Goal: Complete application form

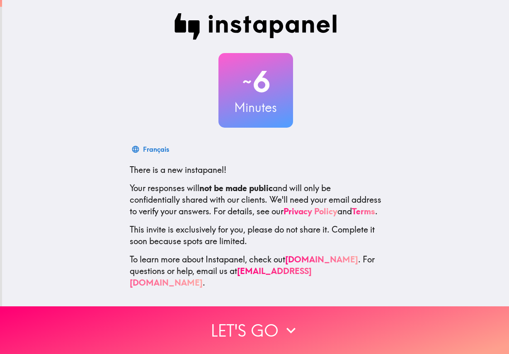
scroll to position [2, 0]
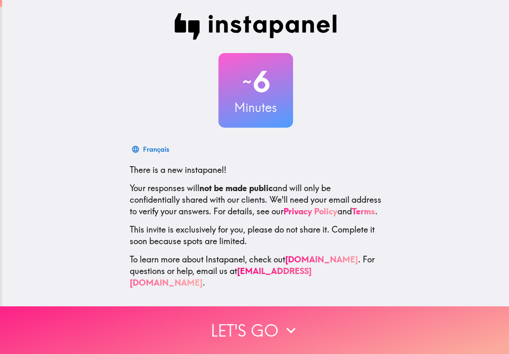
click at [266, 331] on button "Let's go" at bounding box center [254, 330] width 509 height 48
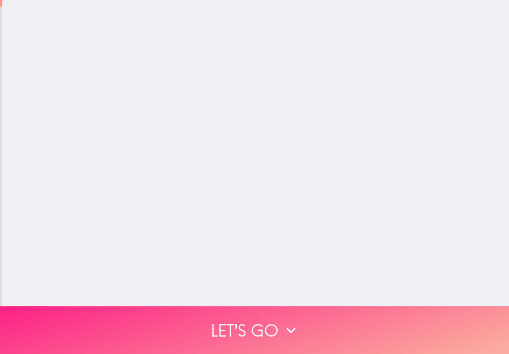
scroll to position [0, 0]
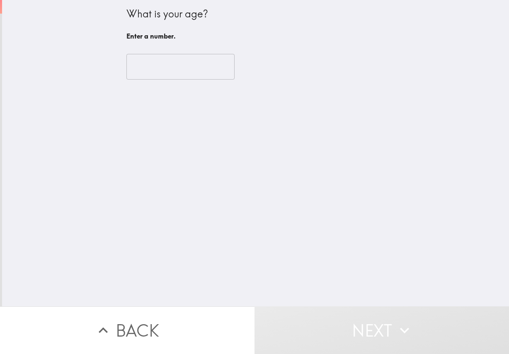
click at [169, 69] on input "number" at bounding box center [180, 67] width 108 height 26
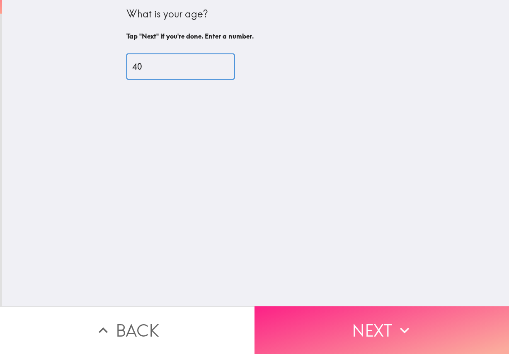
type input "40"
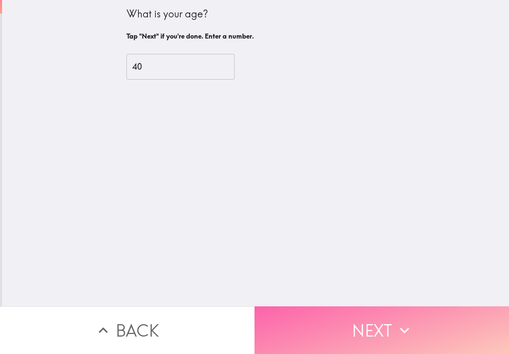
click at [340, 310] on button "Next" at bounding box center [382, 330] width 255 height 48
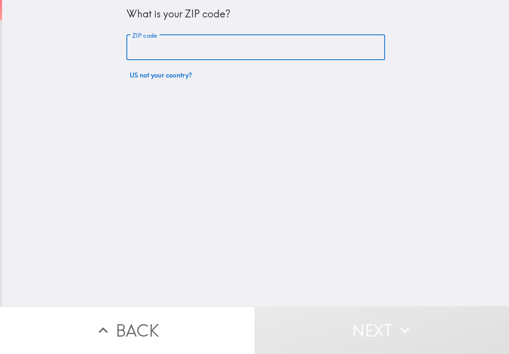
click at [176, 53] on input "ZIP code" at bounding box center [255, 48] width 259 height 26
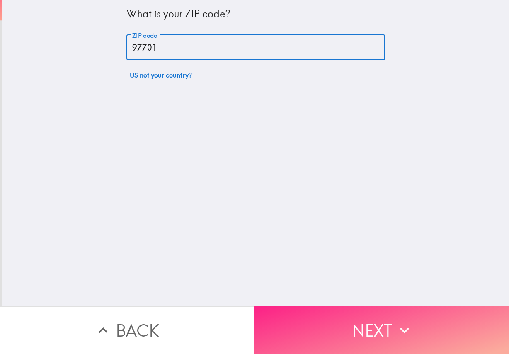
type input "97701"
click at [283, 314] on button "Next" at bounding box center [382, 330] width 255 height 48
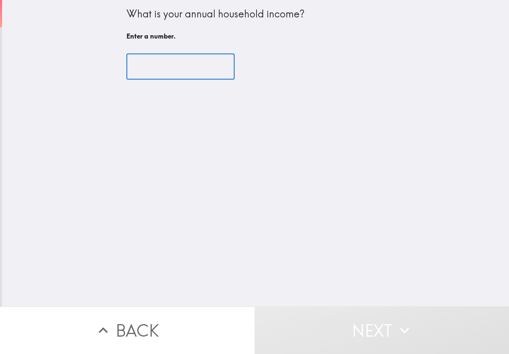
click at [163, 72] on input "number" at bounding box center [180, 67] width 108 height 26
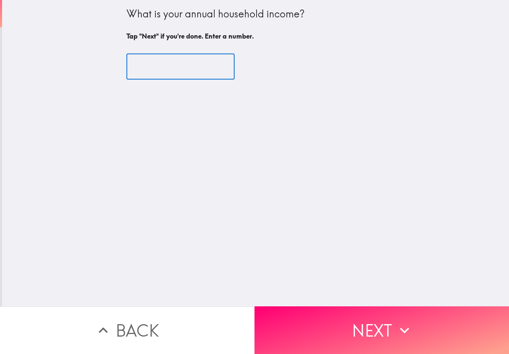
type input "1"
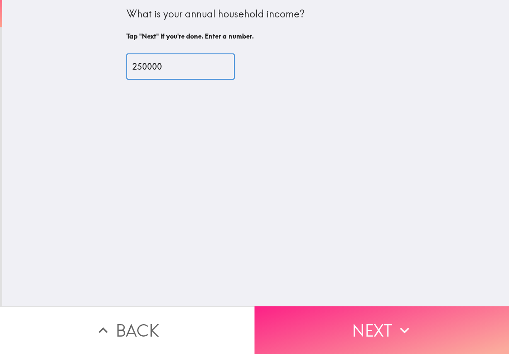
type input "250000"
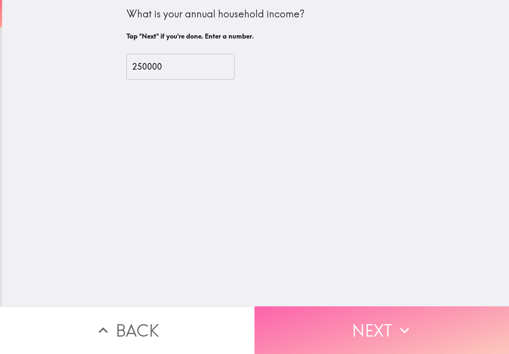
click at [405, 321] on icon "button" at bounding box center [405, 330] width 18 height 18
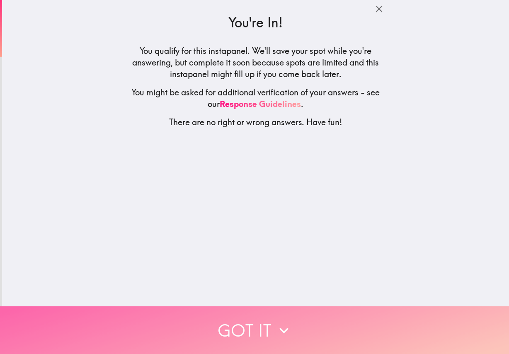
click at [301, 333] on button "Got it" at bounding box center [254, 330] width 509 height 48
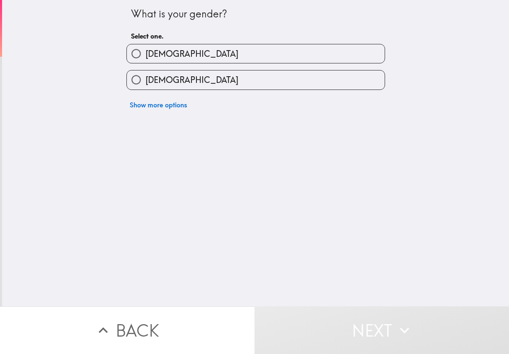
click at [210, 58] on label "[DEMOGRAPHIC_DATA]" at bounding box center [256, 53] width 258 height 19
click at [146, 58] on input "[DEMOGRAPHIC_DATA]" at bounding box center [136, 53] width 19 height 19
radio input "true"
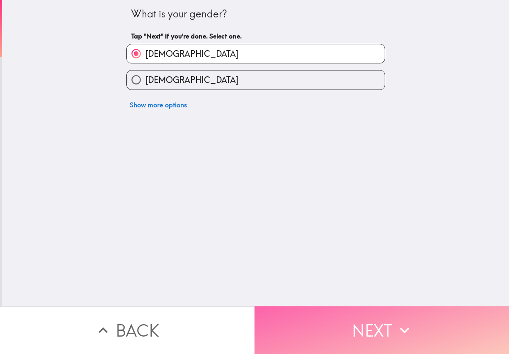
click at [363, 339] on button "Next" at bounding box center [382, 330] width 255 height 48
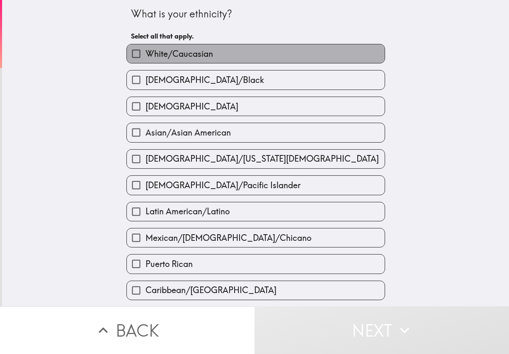
click at [179, 60] on label "White/Caucasian" at bounding box center [256, 53] width 258 height 19
click at [146, 60] on input "White/Caucasian" at bounding box center [136, 53] width 19 height 19
checkbox input "true"
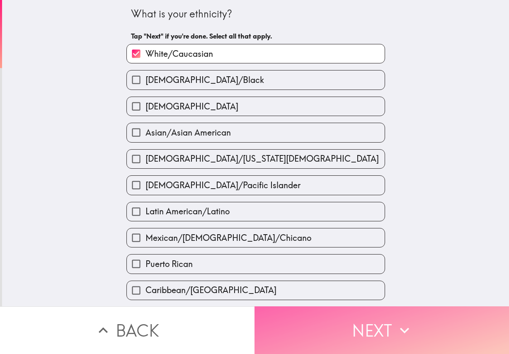
click at [344, 322] on button "Next" at bounding box center [382, 330] width 255 height 48
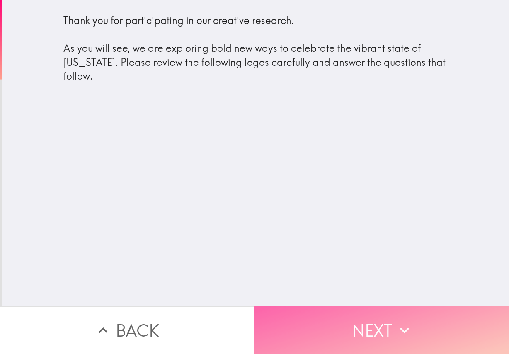
click at [326, 311] on button "Next" at bounding box center [382, 330] width 255 height 48
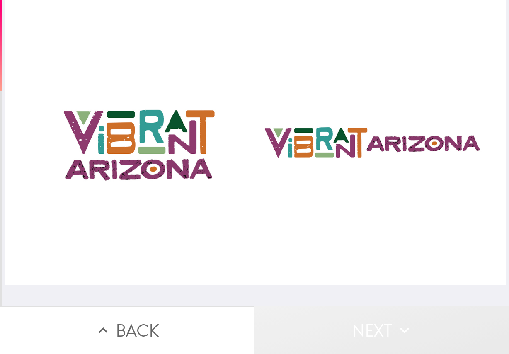
click at [370, 324] on button "Next" at bounding box center [382, 330] width 255 height 48
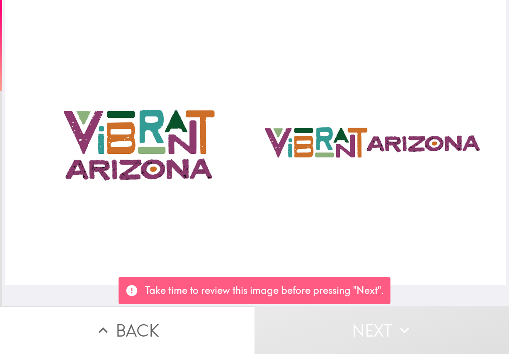
drag, startPoint x: 367, startPoint y: 167, endPoint x: 363, endPoint y: 153, distance: 14.8
click at [367, 166] on div at bounding box center [255, 142] width 501 height 285
click at [352, 146] on div at bounding box center [255, 142] width 501 height 285
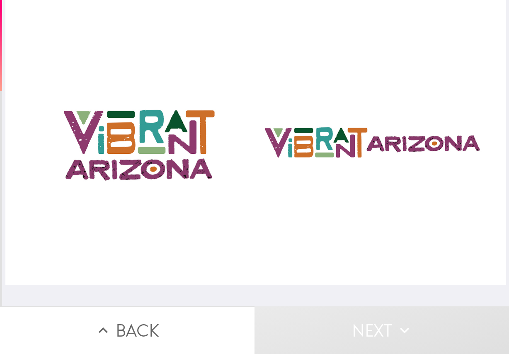
click at [437, 290] on div at bounding box center [255, 153] width 507 height 306
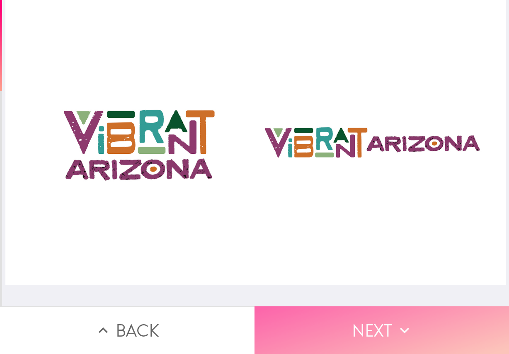
click at [323, 330] on button "Next" at bounding box center [382, 330] width 255 height 48
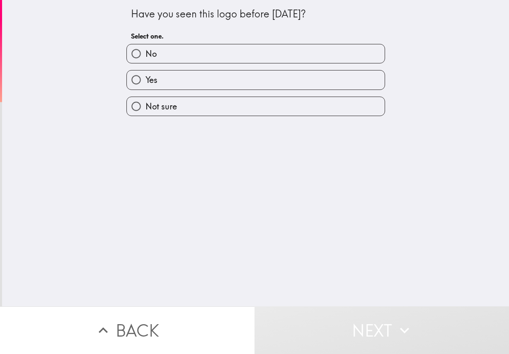
click at [247, 80] on label "Yes" at bounding box center [256, 80] width 258 height 19
click at [146, 80] on input "Yes" at bounding box center [136, 80] width 19 height 19
radio input "true"
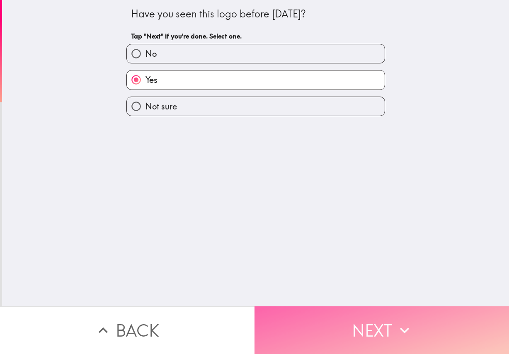
click at [348, 333] on button "Next" at bounding box center [382, 330] width 255 height 48
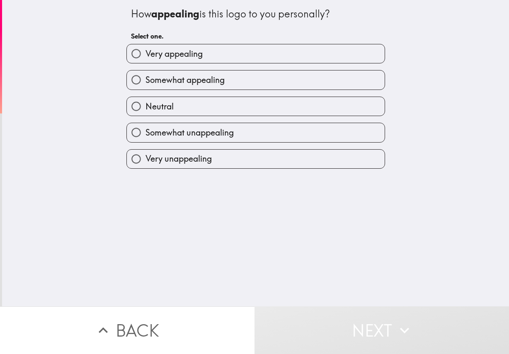
click at [233, 101] on label "Neutral" at bounding box center [256, 106] width 258 height 19
click at [146, 101] on input "Neutral" at bounding box center [136, 106] width 19 height 19
radio input "true"
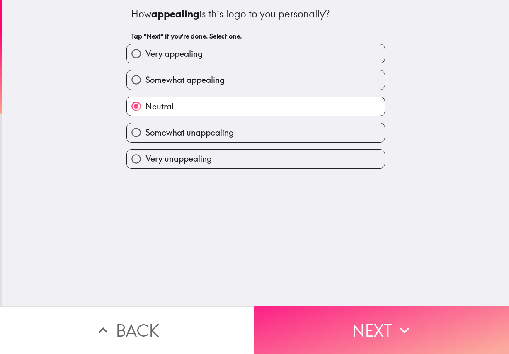
click at [357, 340] on button "Next" at bounding box center [382, 330] width 255 height 48
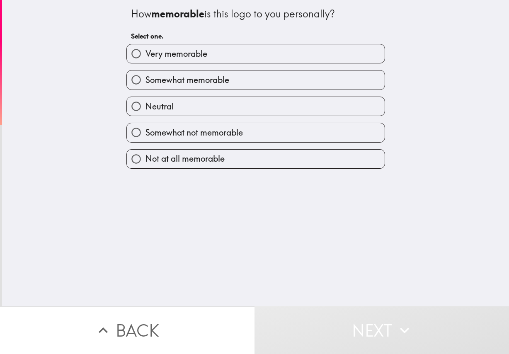
click at [243, 104] on label "Neutral" at bounding box center [256, 106] width 258 height 19
click at [146, 104] on input "Neutral" at bounding box center [136, 106] width 19 height 19
radio input "true"
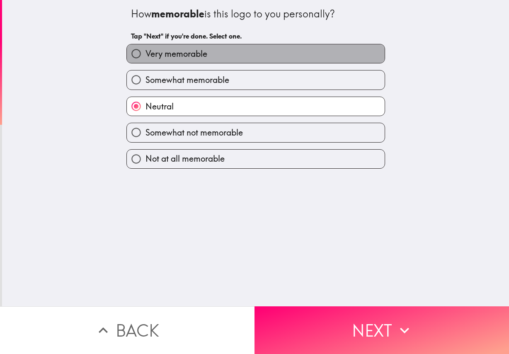
click at [272, 56] on label "Very memorable" at bounding box center [256, 53] width 258 height 19
click at [146, 56] on input "Very memorable" at bounding box center [136, 53] width 19 height 19
radio input "true"
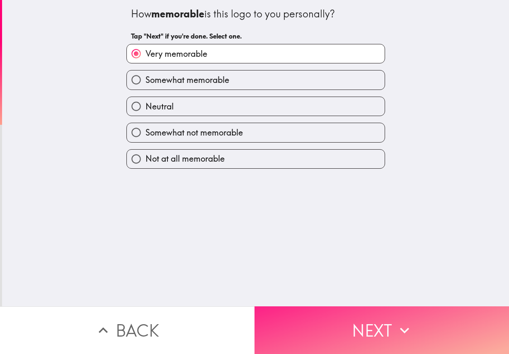
click at [325, 319] on button "Next" at bounding box center [382, 330] width 255 height 48
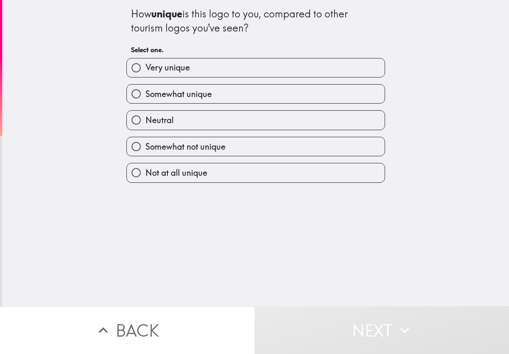
click at [196, 66] on label "Very unique" at bounding box center [256, 67] width 258 height 19
click at [146, 66] on input "Very unique" at bounding box center [136, 67] width 19 height 19
radio input "true"
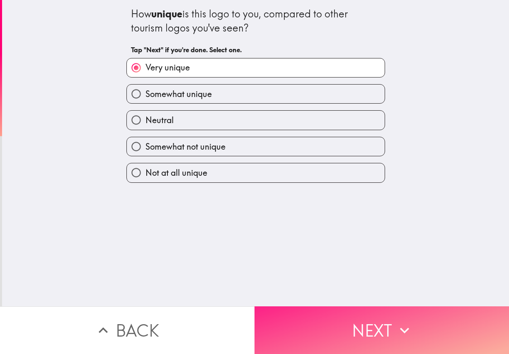
click at [326, 328] on button "Next" at bounding box center [382, 330] width 255 height 48
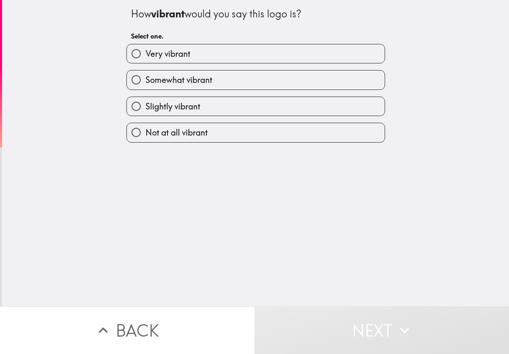
click at [212, 58] on label "Very vibrant" at bounding box center [256, 53] width 258 height 19
click at [146, 58] on input "Very vibrant" at bounding box center [136, 53] width 19 height 19
radio input "true"
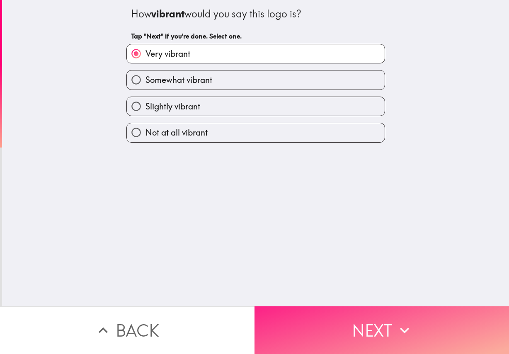
click at [336, 315] on button "Next" at bounding box center [382, 330] width 255 height 48
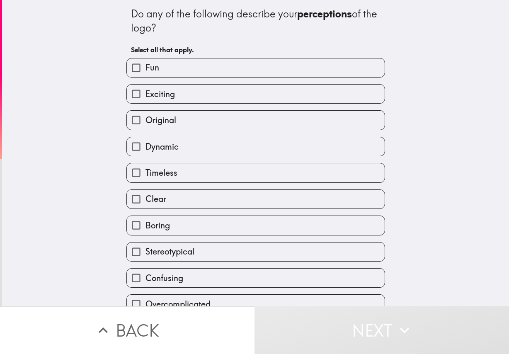
click at [187, 92] on label "Exciting" at bounding box center [256, 94] width 258 height 19
click at [146, 92] on input "Exciting" at bounding box center [136, 94] width 19 height 19
checkbox input "true"
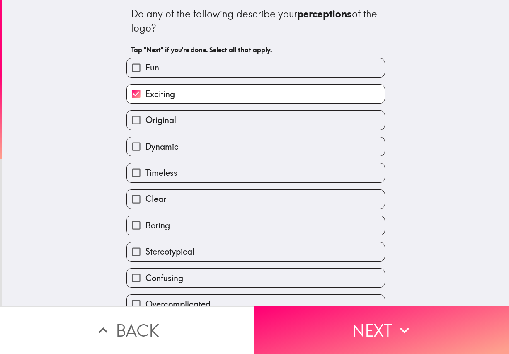
click at [199, 120] on label "Original" at bounding box center [256, 120] width 258 height 19
click at [146, 120] on input "Original" at bounding box center [136, 120] width 19 height 19
checkbox input "true"
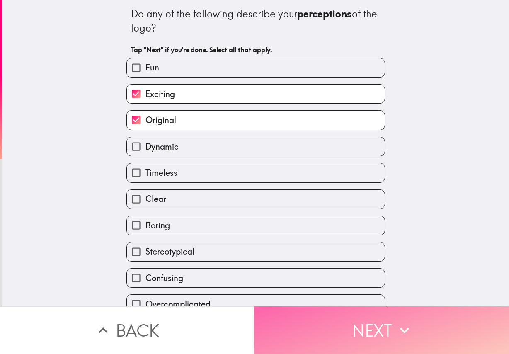
click at [340, 329] on button "Next" at bounding box center [382, 330] width 255 height 48
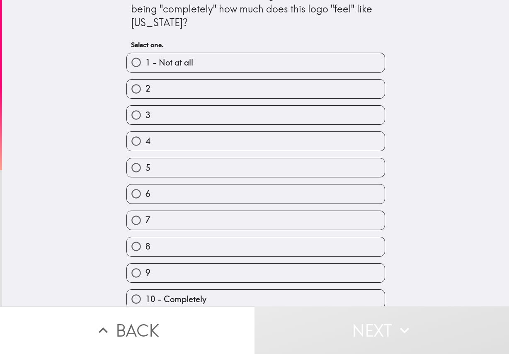
scroll to position [28, 0]
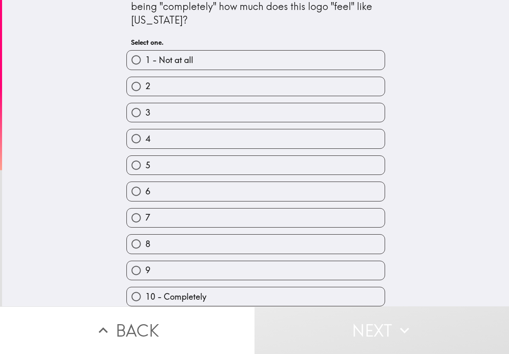
click at [237, 289] on label "10 - Completely" at bounding box center [256, 296] width 258 height 19
click at [146, 289] on input "10 - Completely" at bounding box center [136, 296] width 19 height 19
radio input "true"
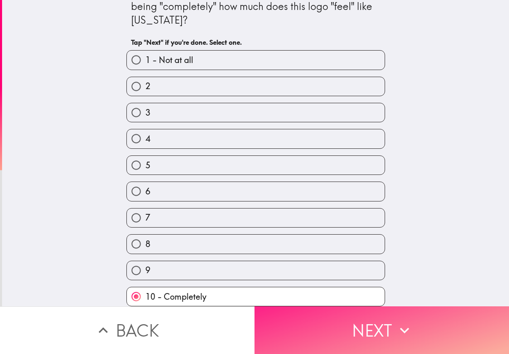
click at [293, 316] on button "Next" at bounding box center [382, 330] width 255 height 48
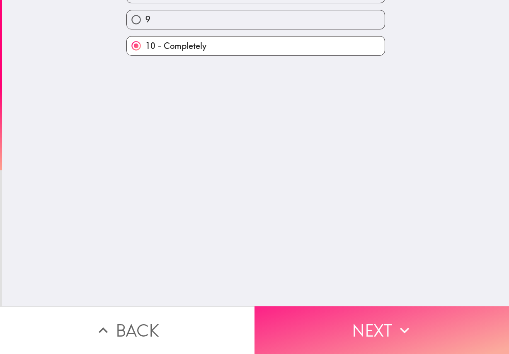
scroll to position [0, 0]
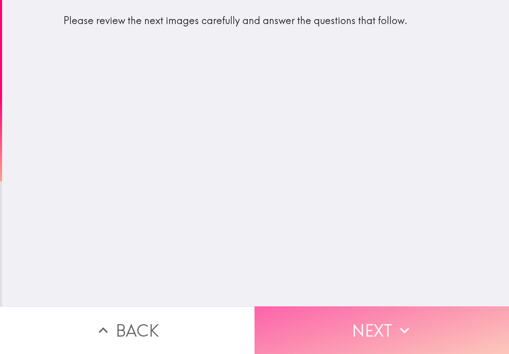
click at [322, 309] on button "Next" at bounding box center [382, 330] width 255 height 48
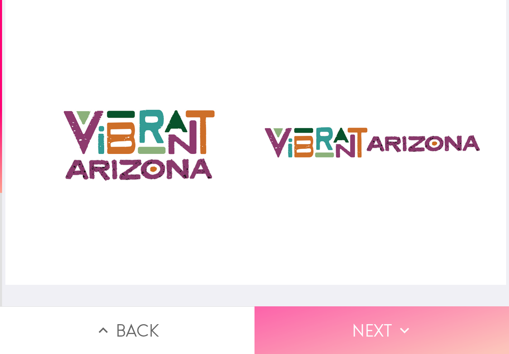
click at [362, 331] on button "Next" at bounding box center [382, 330] width 255 height 48
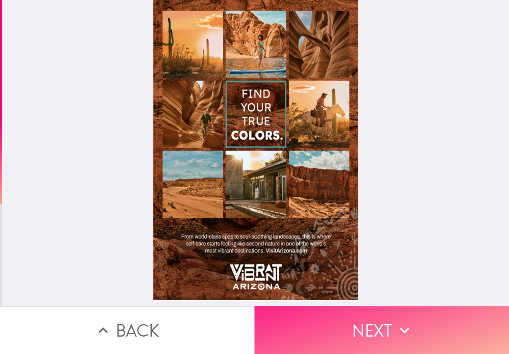
click at [366, 332] on button "Next" at bounding box center [382, 330] width 255 height 48
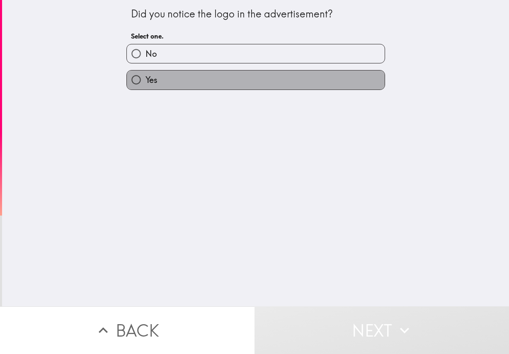
click at [187, 75] on label "Yes" at bounding box center [256, 80] width 258 height 19
click at [146, 75] on input "Yes" at bounding box center [136, 80] width 19 height 19
radio input "true"
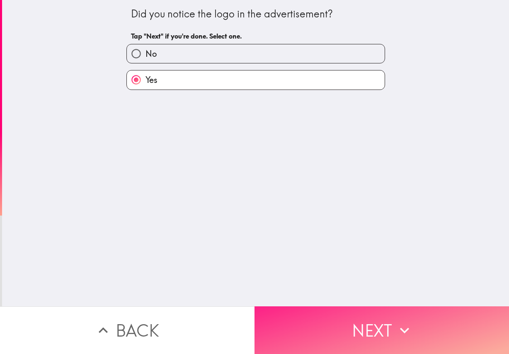
click at [360, 311] on button "Next" at bounding box center [382, 330] width 255 height 48
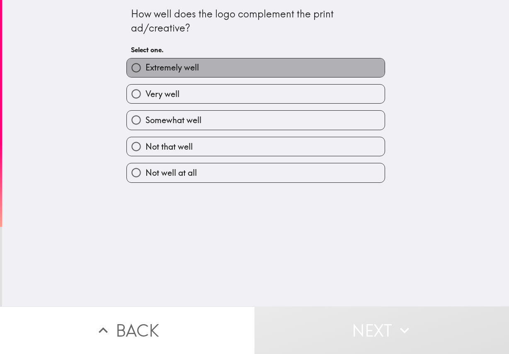
click at [202, 72] on label "Extremely well" at bounding box center [256, 67] width 258 height 19
click at [146, 72] on input "Extremely well" at bounding box center [136, 67] width 19 height 19
radio input "true"
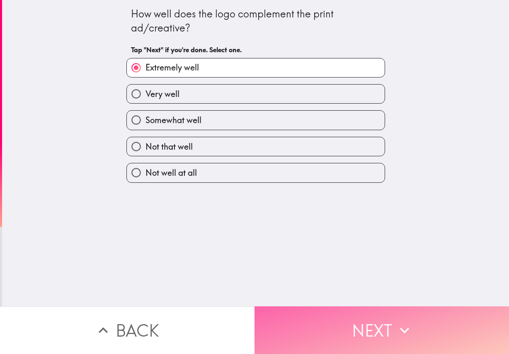
click at [367, 331] on button "Next" at bounding box center [382, 330] width 255 height 48
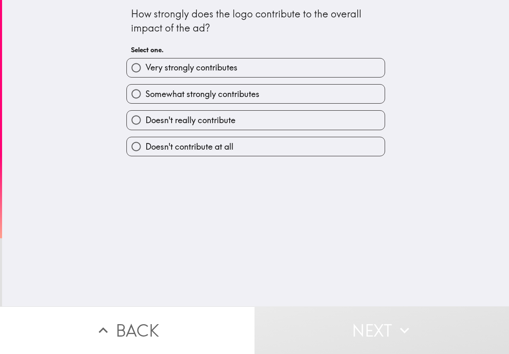
click at [203, 70] on span "Very strongly contributes" at bounding box center [192, 68] width 92 height 12
click at [146, 70] on input "Very strongly contributes" at bounding box center [136, 67] width 19 height 19
radio input "true"
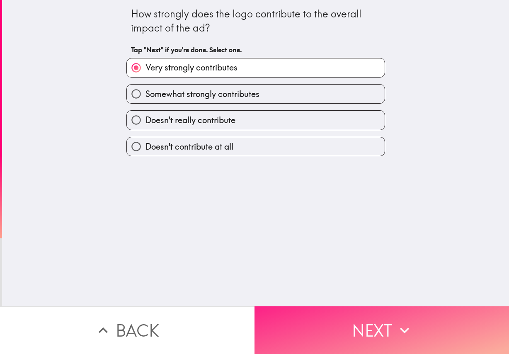
click at [352, 306] on button "Next" at bounding box center [382, 330] width 255 height 48
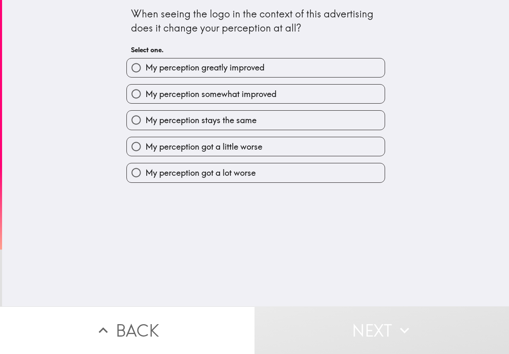
click at [190, 71] on span "My perception greatly improved" at bounding box center [205, 68] width 119 height 12
click at [146, 71] on input "My perception greatly improved" at bounding box center [136, 67] width 19 height 19
radio input "true"
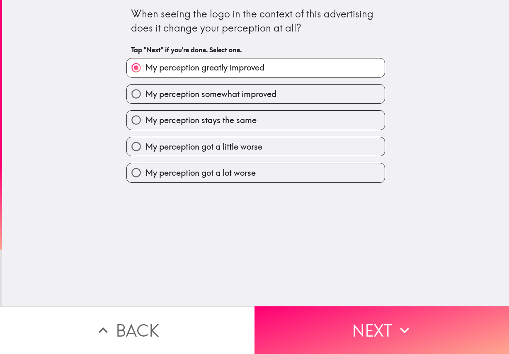
click at [365, 300] on div "When seeing the logo in the context of this advertising does it change your per…" at bounding box center [255, 153] width 507 height 306
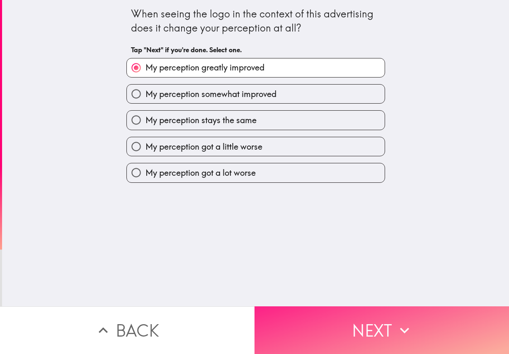
click at [365, 310] on button "Next" at bounding box center [382, 330] width 255 height 48
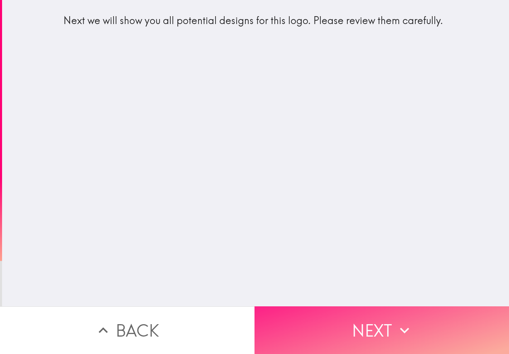
click at [376, 319] on button "Next" at bounding box center [382, 330] width 255 height 48
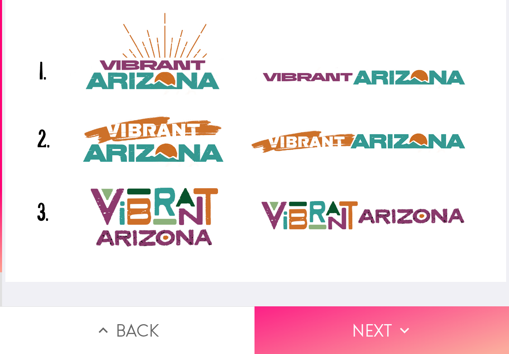
click at [330, 310] on button "Next" at bounding box center [382, 330] width 255 height 48
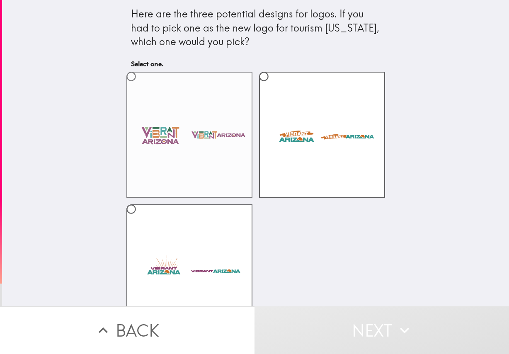
click at [216, 134] on label at bounding box center [189, 135] width 126 height 126
click at [141, 86] on input "radio" at bounding box center [131, 76] width 19 height 19
radio input "true"
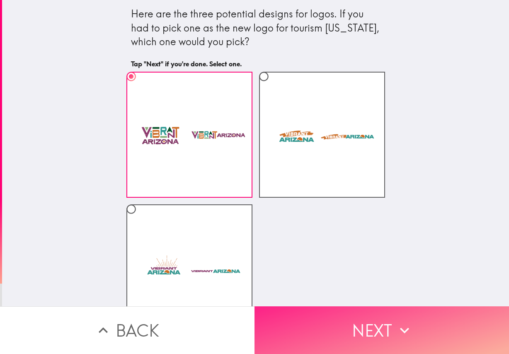
click at [372, 321] on button "Next" at bounding box center [382, 330] width 255 height 48
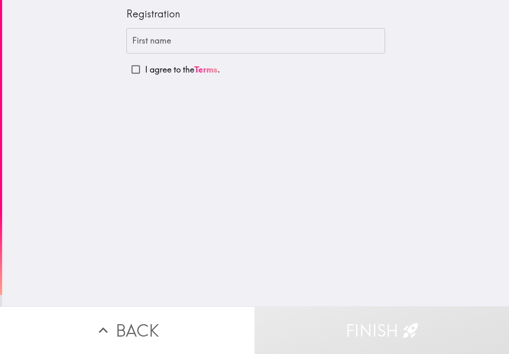
click at [166, 68] on p "I agree to the Terms ." at bounding box center [182, 70] width 75 height 12
click at [145, 68] on input "I agree to the Terms ." at bounding box center [135, 69] width 19 height 19
checkbox input "true"
click at [141, 38] on input "First name" at bounding box center [255, 41] width 259 height 26
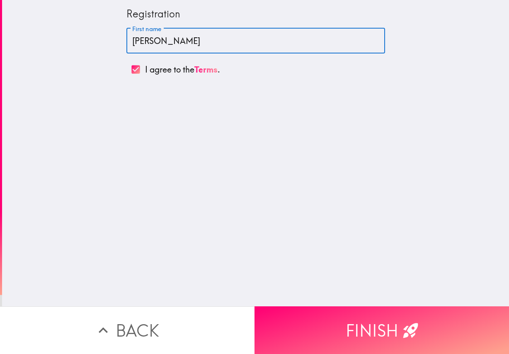
drag, startPoint x: 151, startPoint y: 40, endPoint x: 196, endPoint y: 44, distance: 44.9
click at [196, 44] on input "[PERSON_NAME]" at bounding box center [255, 41] width 259 height 26
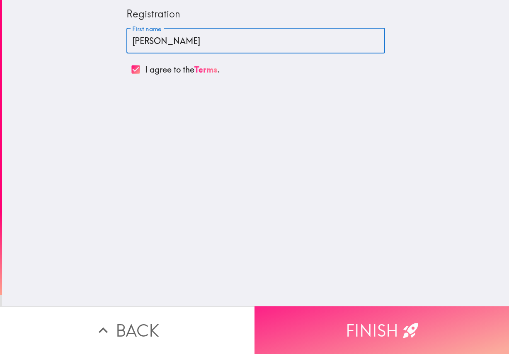
type input "[PERSON_NAME]"
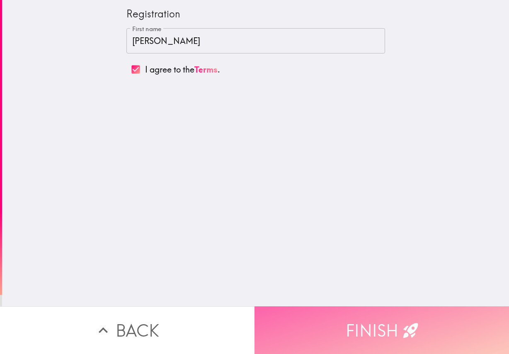
click at [345, 309] on button "Finish" at bounding box center [382, 330] width 255 height 48
